Goal: Task Accomplishment & Management: Use online tool/utility

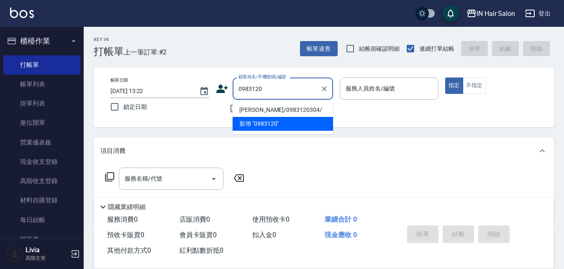
click at [268, 108] on li "[PERSON_NAME]/0983120304/" at bounding box center [283, 110] width 100 height 14
type input "[PERSON_NAME]/0983120304/"
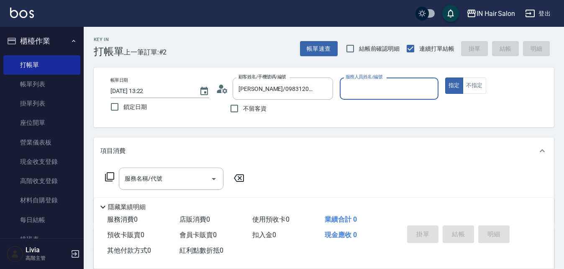
type input "6號設計師[PERSON_NAME]-6"
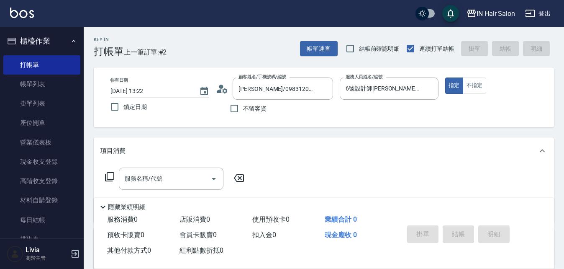
click at [108, 176] on icon at bounding box center [110, 177] width 10 height 10
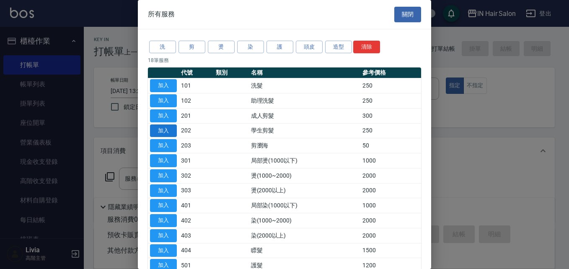
click at [164, 131] on button "加入" at bounding box center [163, 130] width 27 height 13
type input "學生剪髮(202)"
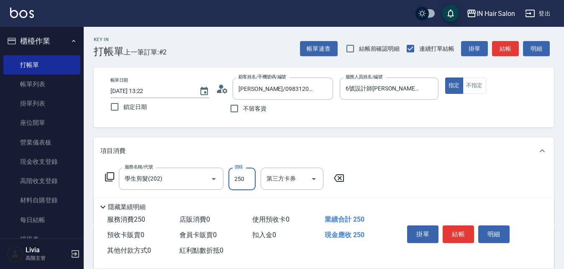
click at [247, 180] on input "250" at bounding box center [242, 178] width 27 height 23
type input "300"
drag, startPoint x: 397, startPoint y: 184, endPoint x: 407, endPoint y: 184, distance: 10.5
click at [397, 184] on div "服務名稱/代號 學生剪髮(202) 服務名稱/代號 價格 300 價格 第三方卡券 第三方卡券" at bounding box center [324, 193] width 461 height 58
click at [460, 231] on button "結帳" at bounding box center [458, 234] width 31 height 18
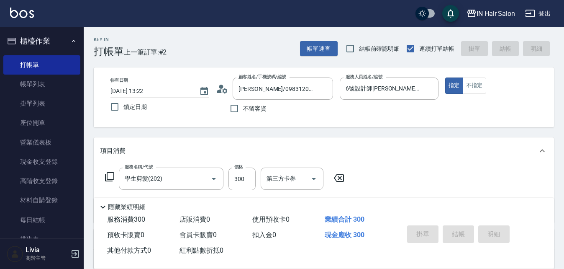
type input "[DATE] 15:37"
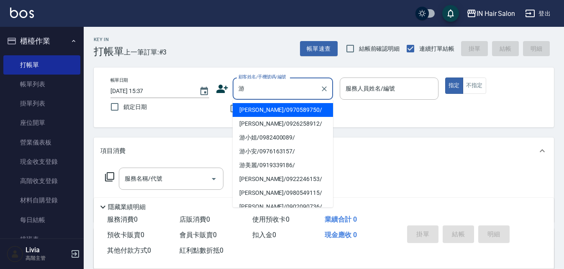
click at [252, 108] on li "[PERSON_NAME]/0970589750/" at bounding box center [283, 110] width 100 height 14
type input "[PERSON_NAME]/0970589750/"
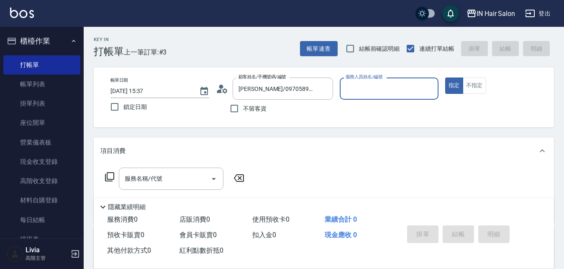
type input "8號店長Livia-8"
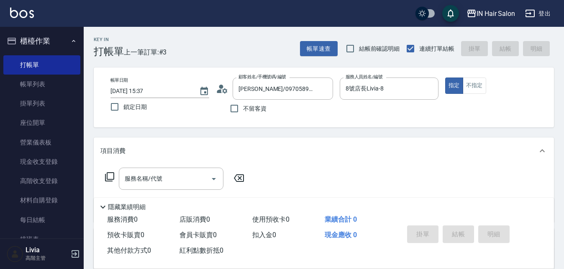
click at [111, 175] on icon at bounding box center [110, 177] width 10 height 10
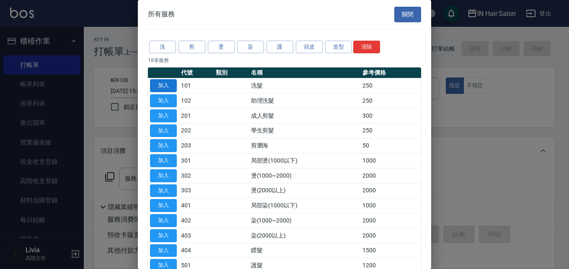
click at [170, 81] on button "加入" at bounding box center [163, 85] width 27 height 13
type input "洗髮(101)"
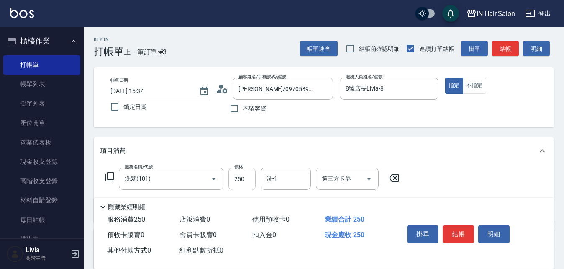
click at [249, 178] on input "250" at bounding box center [242, 178] width 27 height 23
type input "300"
click at [448, 180] on div "服務名稱/代號 洗髮(101) 服務名稱/代號 價格 300 價格 洗-1 洗-1 第三方卡券 第三方卡券" at bounding box center [324, 193] width 461 height 58
click at [460, 232] on button "結帳" at bounding box center [458, 234] width 31 height 18
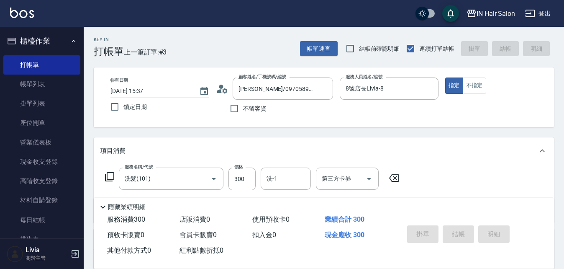
type input "[DATE] 15:38"
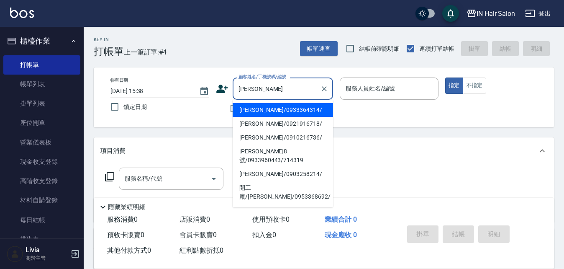
click at [250, 123] on li "[PERSON_NAME]/0921916718/" at bounding box center [283, 124] width 100 height 14
type input "[PERSON_NAME]/0921916718/"
type input "7號設計師[PERSON_NAME]-7"
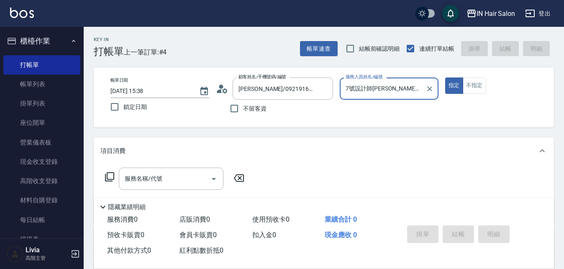
click at [109, 172] on icon at bounding box center [109, 176] width 9 height 9
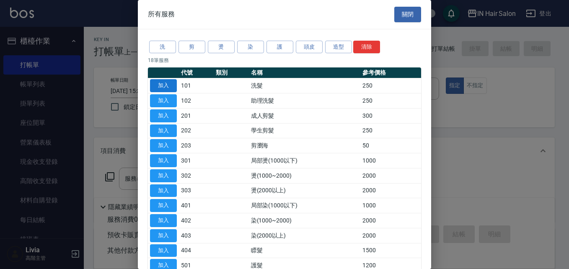
click at [163, 83] on button "加入" at bounding box center [163, 85] width 27 height 13
type input "洗髮(101)"
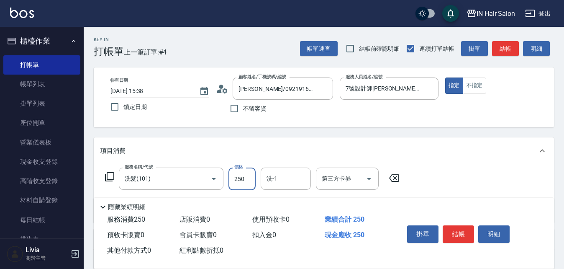
click at [245, 174] on input "250" at bounding box center [242, 178] width 27 height 23
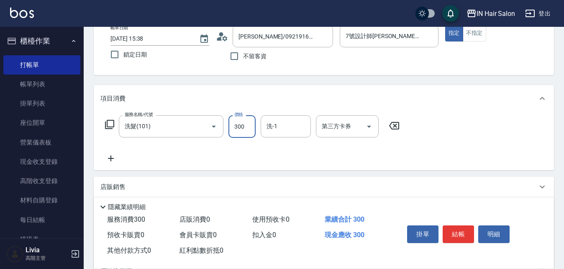
scroll to position [126, 0]
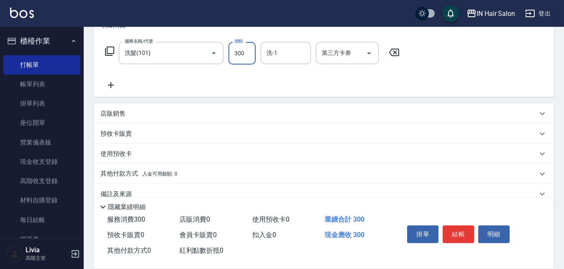
type input "300"
click at [113, 114] on p "店販銷售" at bounding box center [112, 113] width 25 height 9
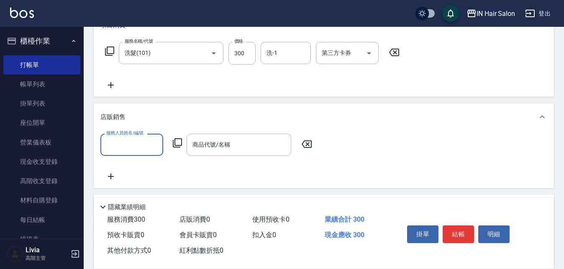
scroll to position [0, 0]
click at [121, 150] on input "服務人員姓名/編號" at bounding box center [131, 144] width 55 height 15
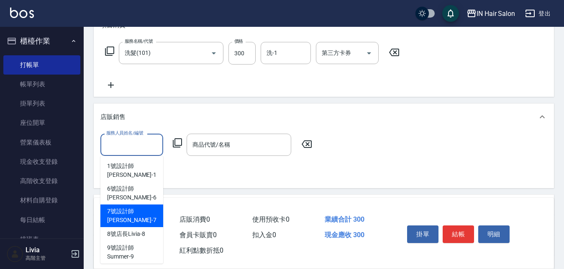
click at [117, 207] on span "7號設計師[PERSON_NAME] -7" at bounding box center [131, 216] width 49 height 18
type input "7號設計師[PERSON_NAME]-7"
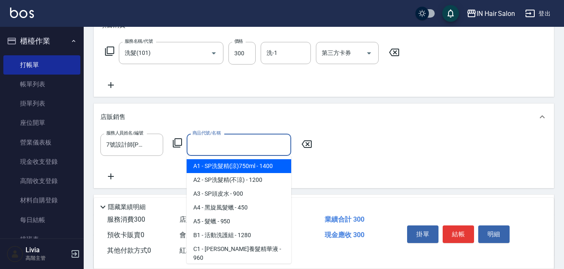
click at [211, 149] on input "商品代號/名稱" at bounding box center [238, 144] width 97 height 15
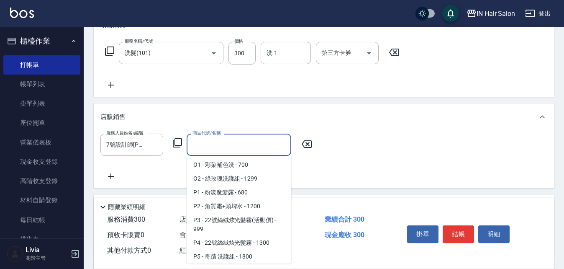
scroll to position [1047, 0]
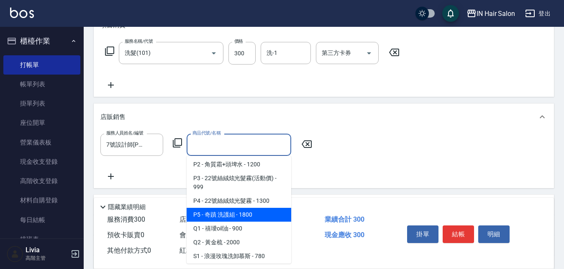
click at [224, 221] on span "P5 - 奇蹟 洗護組 - 1800" at bounding box center [239, 215] width 105 height 14
type input "奇蹟 洗護組"
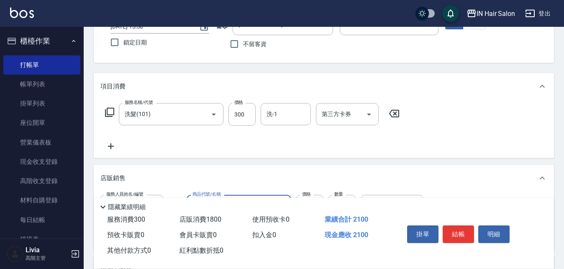
scroll to position [0, 0]
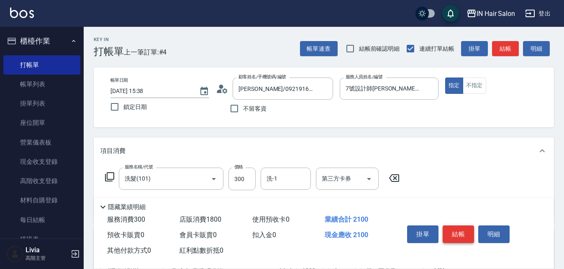
click at [459, 230] on button "結帳" at bounding box center [458, 234] width 31 height 18
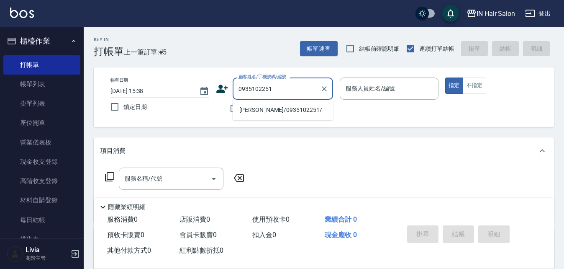
click at [247, 111] on li "[PERSON_NAME]/0935102251/" at bounding box center [283, 110] width 100 height 14
type input "[PERSON_NAME]/0935102251/"
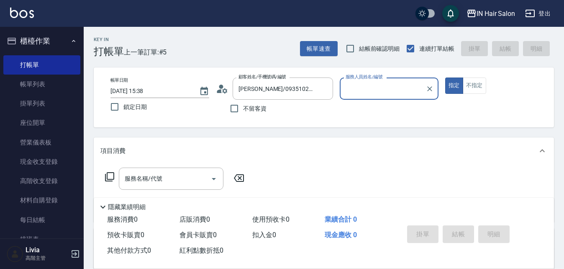
type input "8號店長Livia-8"
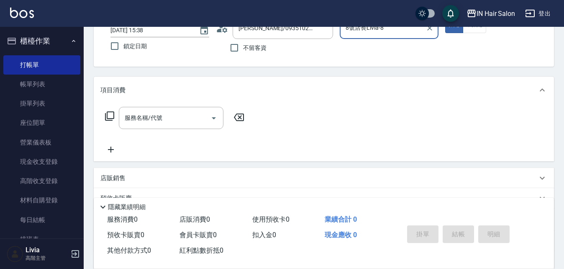
scroll to position [126, 0]
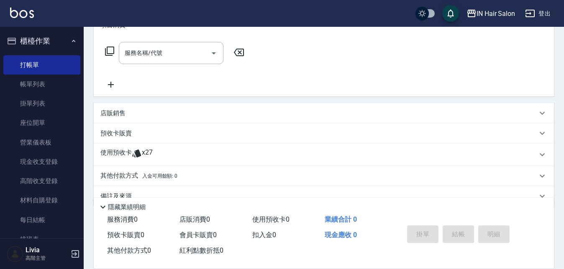
click at [121, 151] on p "使用預收卡" at bounding box center [115, 154] width 31 height 13
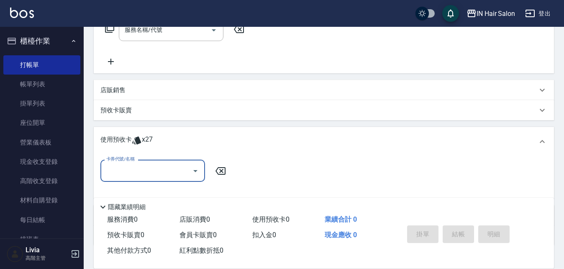
scroll to position [167, 0]
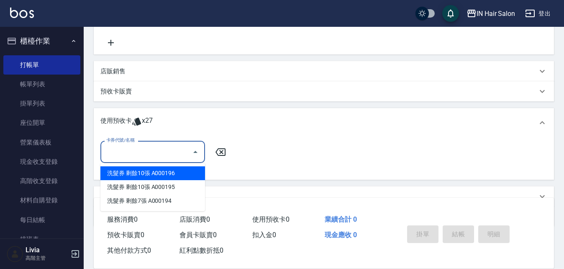
click at [137, 150] on input "卡券代號/名稱" at bounding box center [146, 151] width 85 height 15
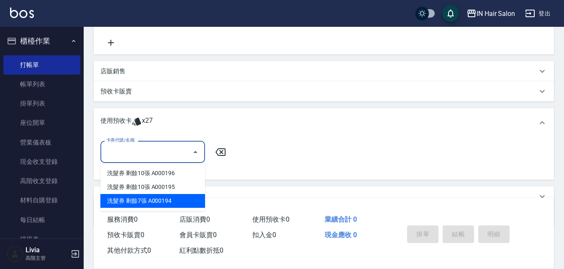
click at [155, 200] on div "洗髮券 剩餘7張 A000194" at bounding box center [152, 201] width 105 height 14
type input "洗髮券 A000194"
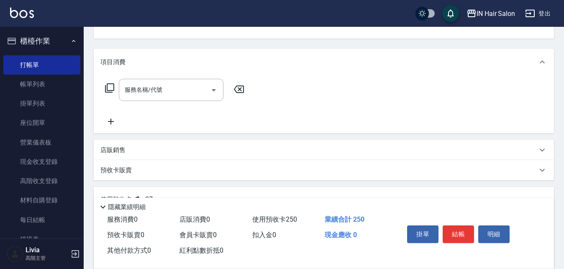
scroll to position [0, 0]
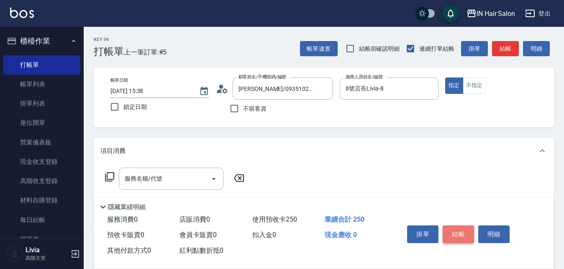
click at [458, 232] on button "結帳" at bounding box center [458, 234] width 31 height 18
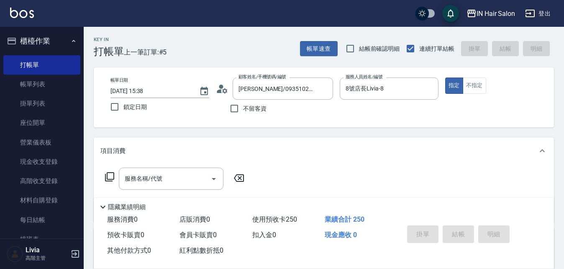
type input "[DATE] 15:39"
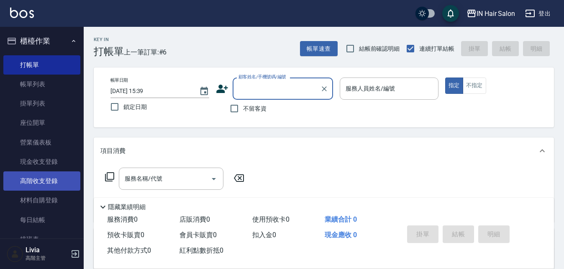
click at [55, 180] on link "高階收支登錄" at bounding box center [41, 180] width 77 height 19
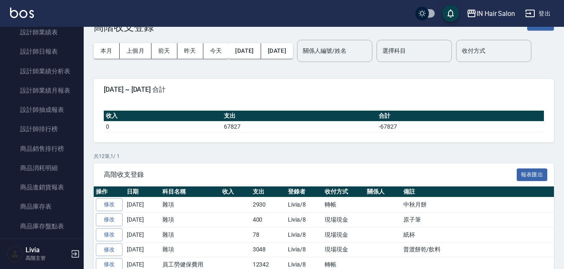
scroll to position [586, 0]
drag, startPoint x: 50, startPoint y: 123, endPoint x: 112, endPoint y: 129, distance: 62.2
click at [49, 123] on link "設計師排行榜" at bounding box center [41, 128] width 77 height 19
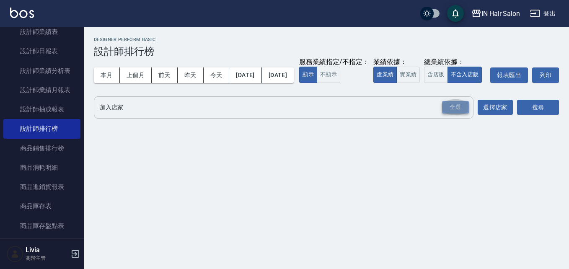
click at [459, 114] on div "全選" at bounding box center [455, 107] width 27 height 13
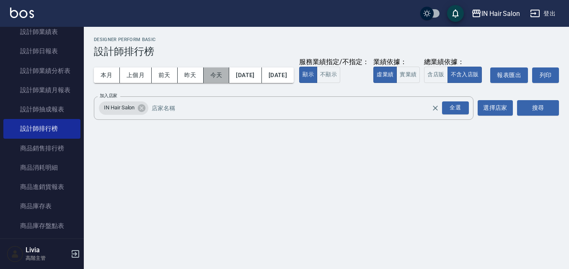
click at [213, 77] on button "今天" at bounding box center [216, 74] width 26 height 15
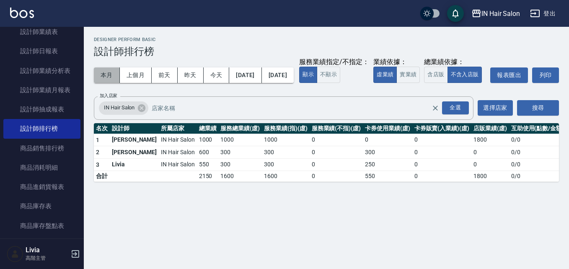
click at [106, 72] on button "本月" at bounding box center [107, 74] width 26 height 15
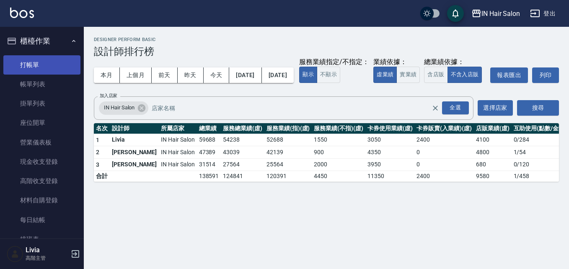
click at [48, 61] on link "打帳單" at bounding box center [41, 64] width 77 height 19
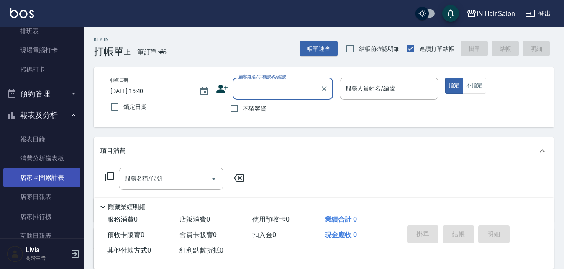
scroll to position [209, 0]
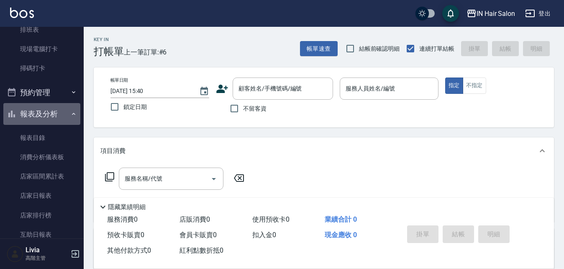
click at [70, 116] on icon "button" at bounding box center [73, 114] width 7 height 7
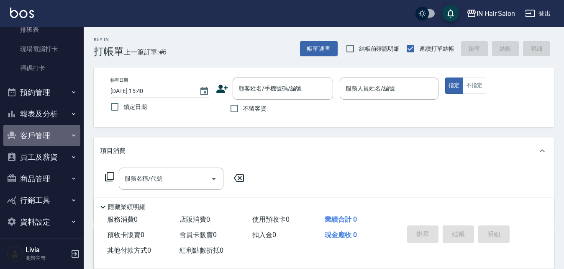
click at [48, 134] on button "客戶管理" at bounding box center [41, 136] width 77 height 22
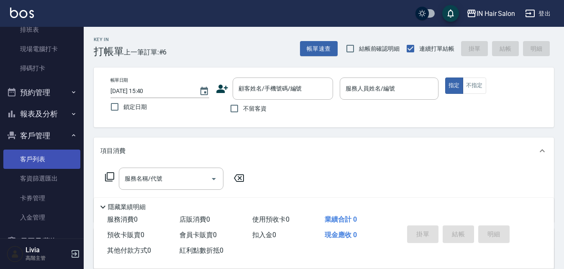
click at [42, 157] on link "客戶列表" at bounding box center [41, 158] width 77 height 19
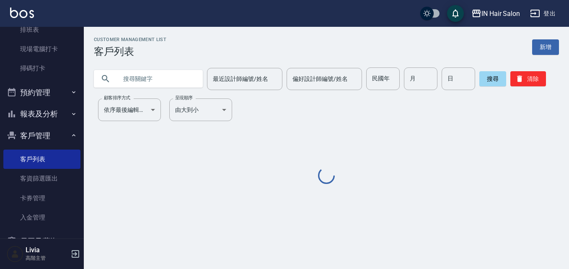
click at [149, 78] on input "text" at bounding box center [156, 78] width 79 height 23
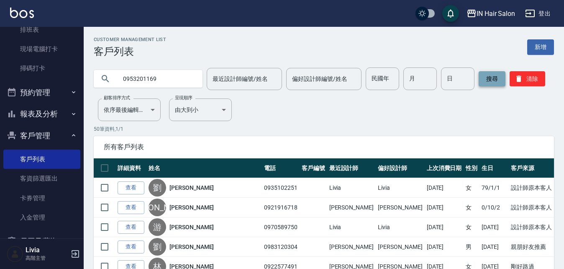
type input "0953201169"
click at [486, 81] on button "搜尋" at bounding box center [492, 78] width 27 height 15
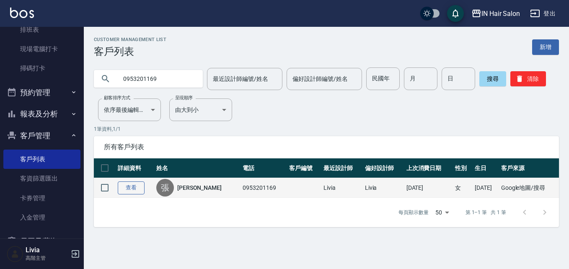
click at [133, 189] on link "查看" at bounding box center [131, 187] width 27 height 13
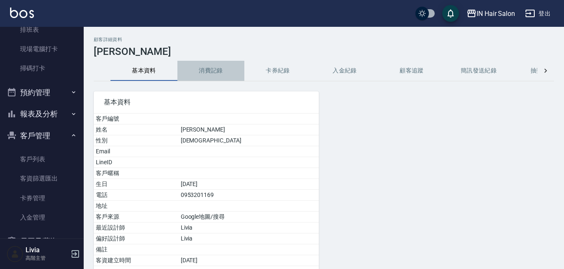
click at [212, 70] on button "消費記錄" at bounding box center [211, 71] width 67 height 20
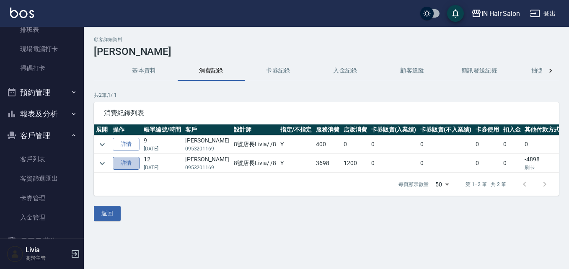
click at [124, 163] on link "詳情" at bounding box center [126, 163] width 27 height 13
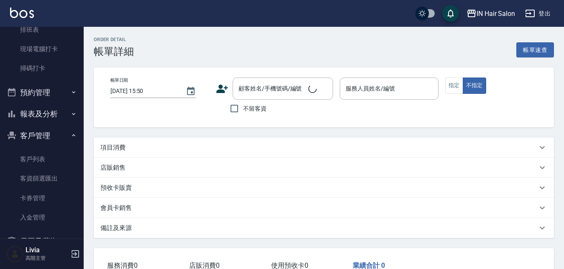
type input "[DATE] 18:12"
type input "8號店長Livia-8"
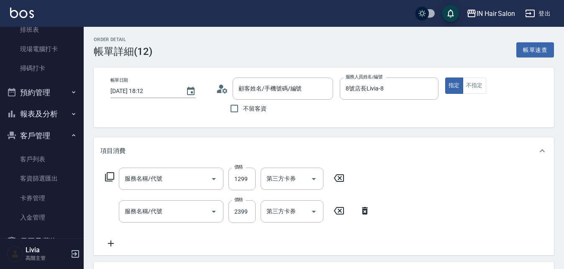
type input "[PERSON_NAME]/0953201169/"
type input "[PERSON_NAME]洗護組"
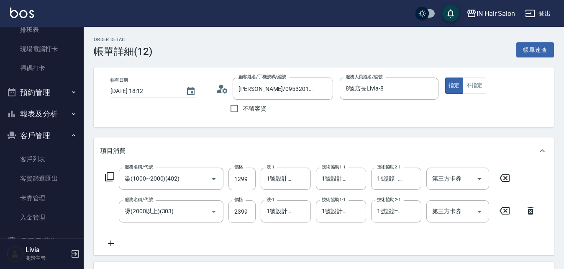
type input "染(1000~2000)(402)"
type input "燙(2000以上)(303)"
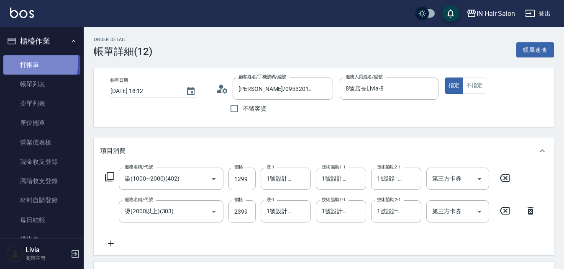
click at [33, 62] on link "打帳單" at bounding box center [41, 64] width 77 height 19
